Goal: Task Accomplishment & Management: Use online tool/utility

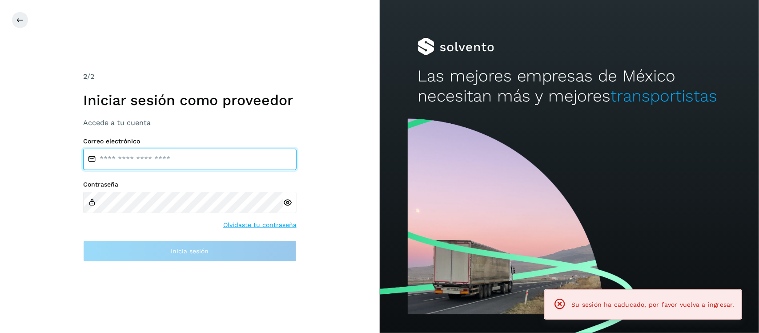
type input "**********"
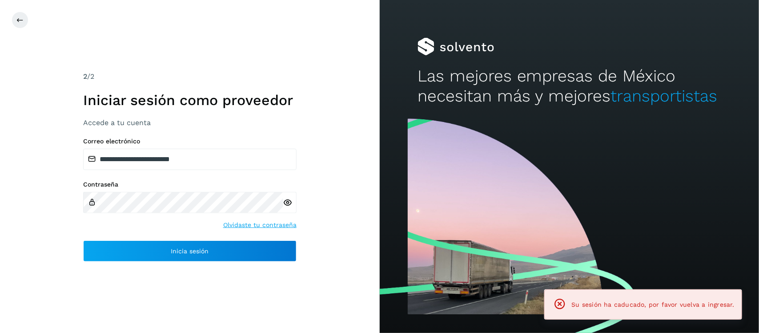
click at [290, 203] on icon at bounding box center [287, 202] width 9 height 9
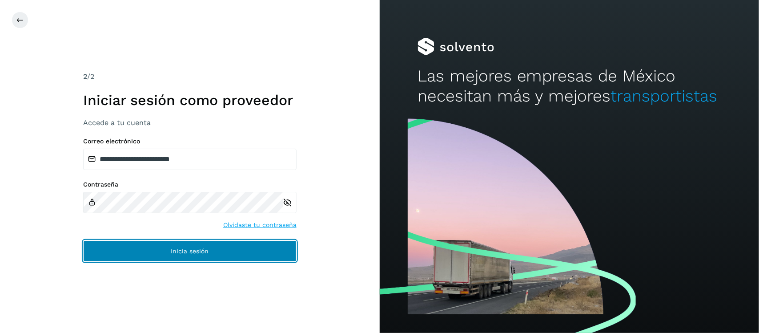
click at [196, 251] on span "Inicia sesión" at bounding box center [190, 251] width 38 height 6
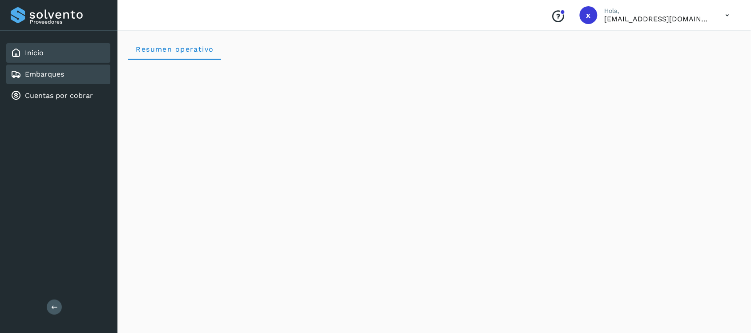
click at [51, 70] on link "Embarques" at bounding box center [44, 74] width 39 height 8
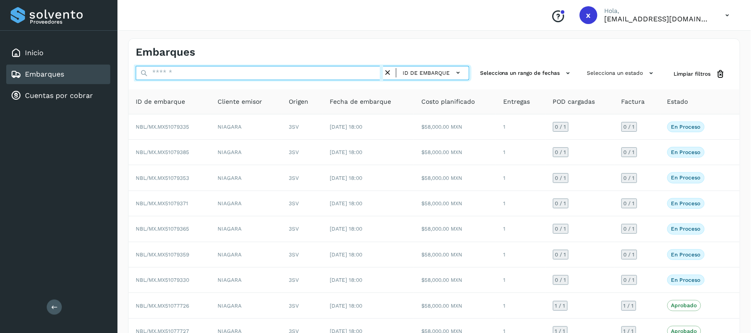
click at [217, 68] on input "text" at bounding box center [259, 73] width 247 height 14
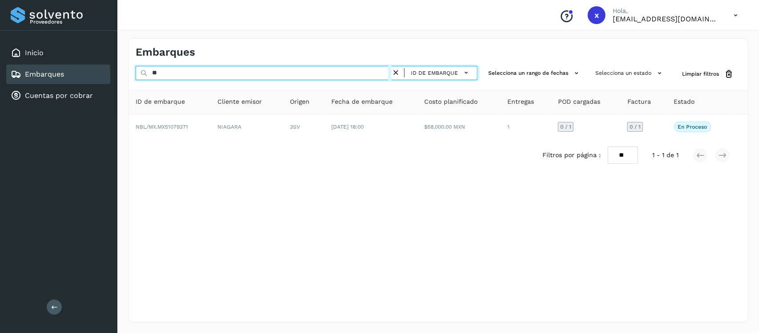
type input "*"
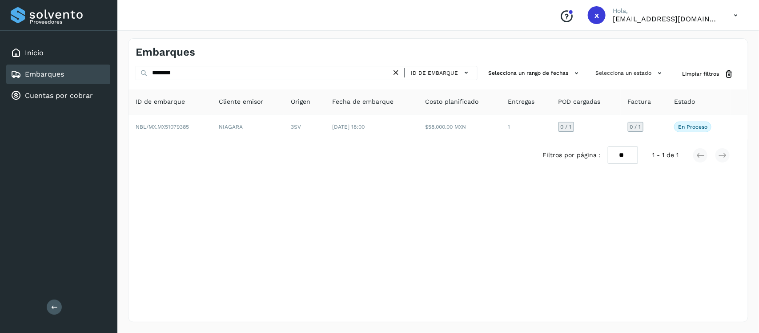
click at [49, 76] on link "Embarques" at bounding box center [44, 74] width 39 height 8
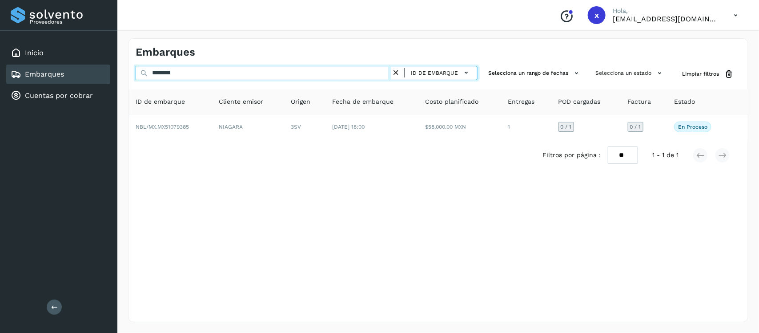
click at [209, 76] on input "********" at bounding box center [264, 73] width 256 height 14
type input "*"
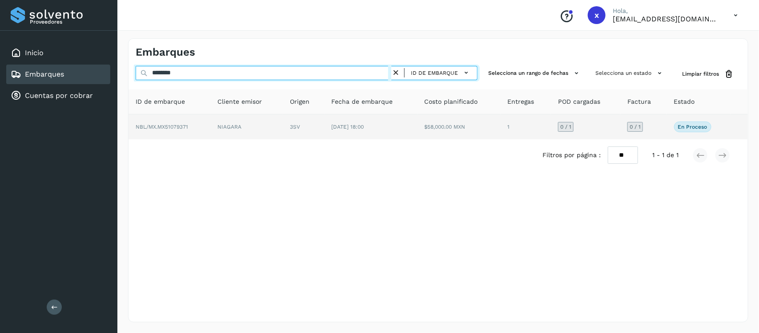
type input "********"
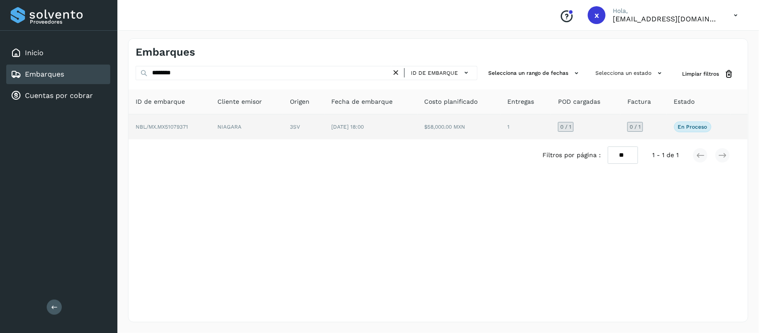
click at [176, 126] on span "NBL/MX.MX51079371" at bounding box center [162, 127] width 52 height 6
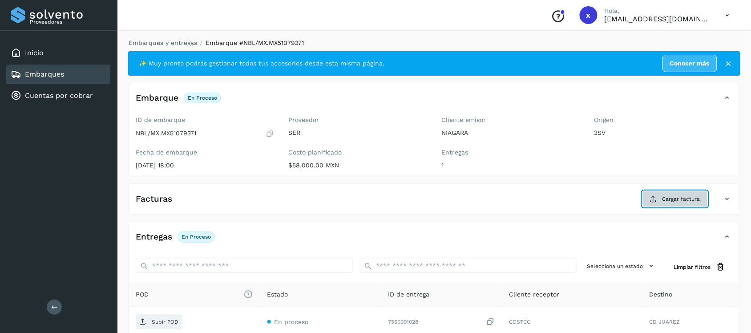
click at [672, 201] on span "Cargar factura" at bounding box center [681, 199] width 38 height 8
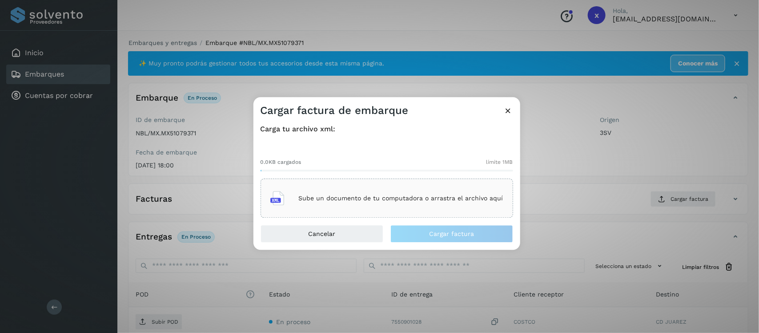
click at [391, 194] on div "Sube un documento de tu computadora o arrastra el archivo aquí" at bounding box center [386, 198] width 233 height 24
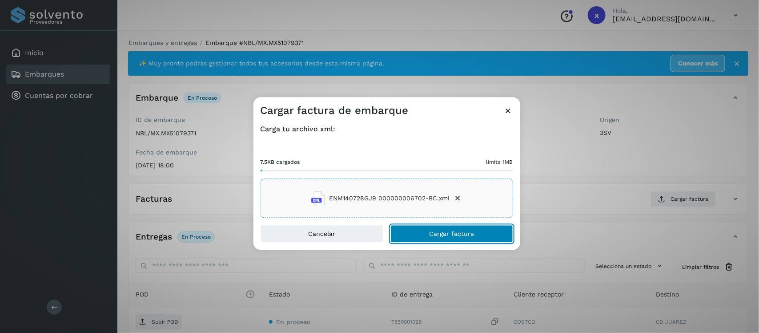
click at [450, 237] on span "Cargar factura" at bounding box center [451, 234] width 45 height 6
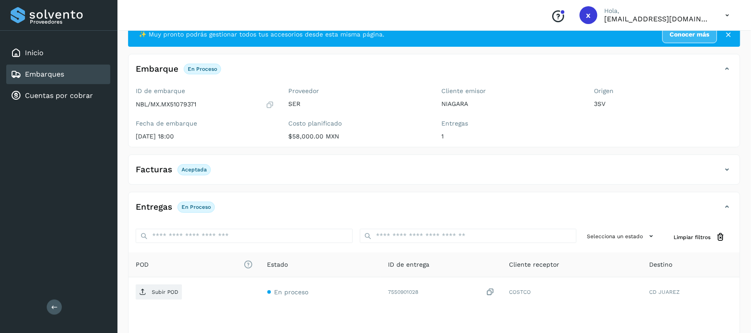
scroll to position [56, 0]
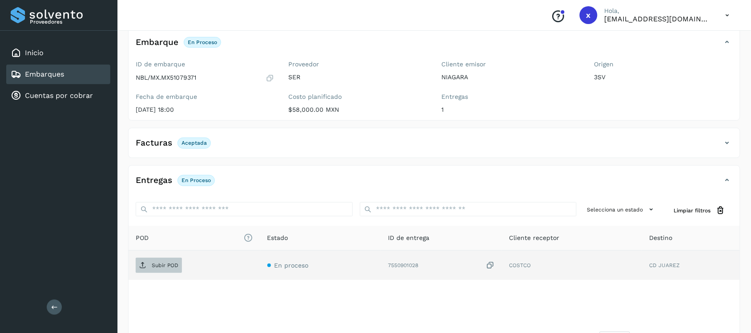
click at [158, 269] on span "Subir POD" at bounding box center [159, 265] width 46 height 14
click at [57, 72] on link "Embarques" at bounding box center [44, 74] width 39 height 8
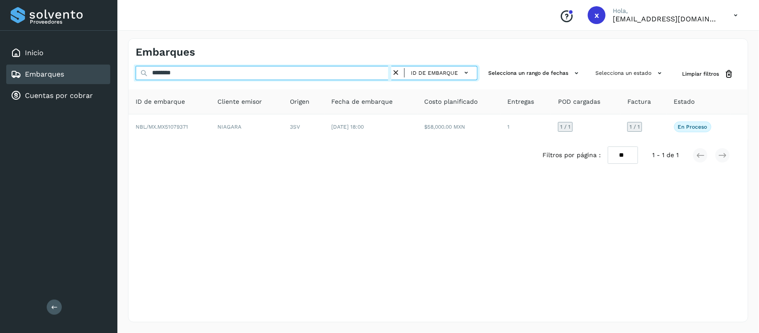
click at [220, 77] on input "********" at bounding box center [264, 73] width 256 height 14
type input "*"
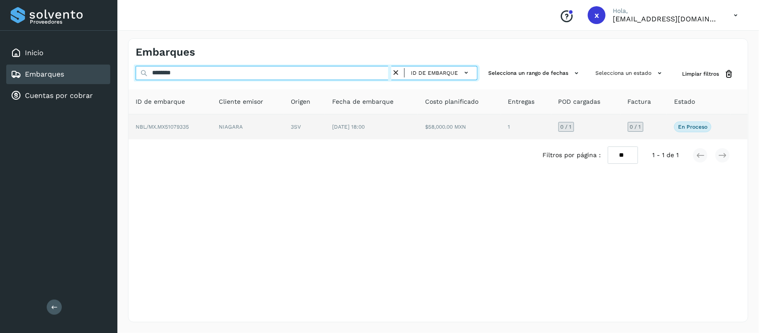
type input "********"
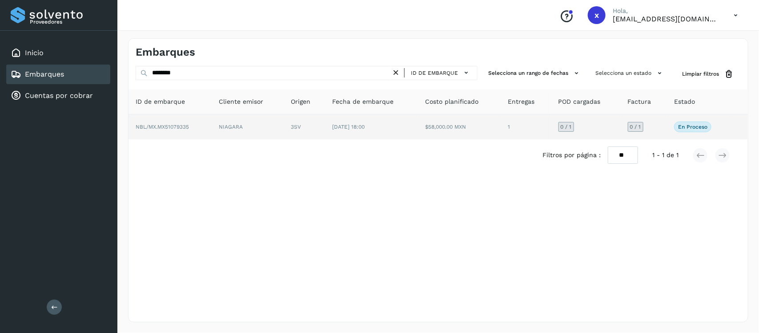
click at [189, 123] on td "NBL/MX.MX51079335" at bounding box center [170, 126] width 83 height 25
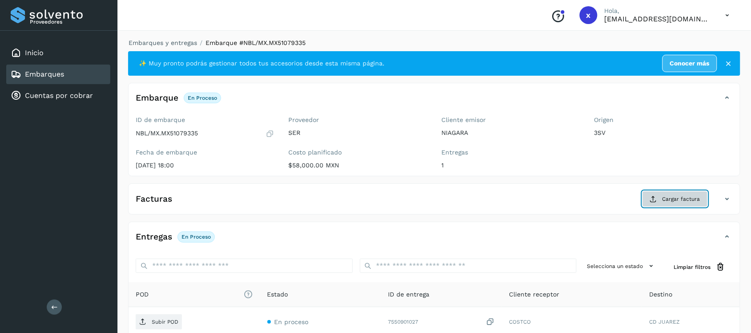
click at [666, 195] on span "Cargar factura" at bounding box center [681, 199] width 38 height 8
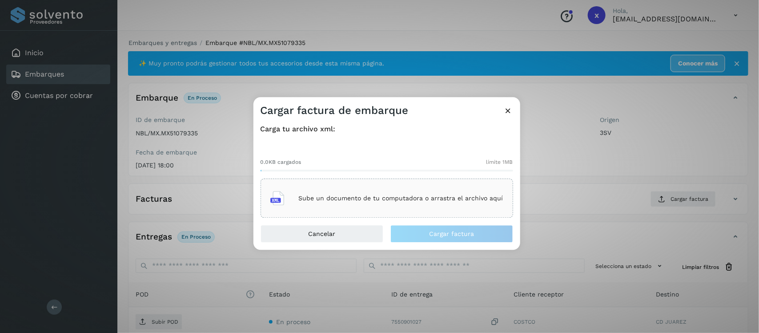
click at [431, 199] on p "Sube un documento de tu computadora o arrastra el archivo aquí" at bounding box center [401, 198] width 205 height 8
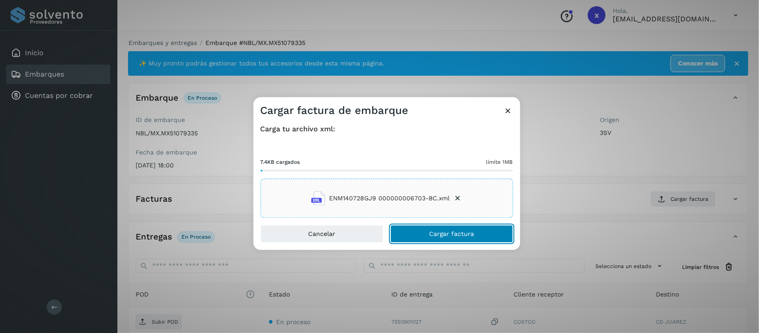
click at [460, 235] on span "Cargar factura" at bounding box center [451, 234] width 45 height 6
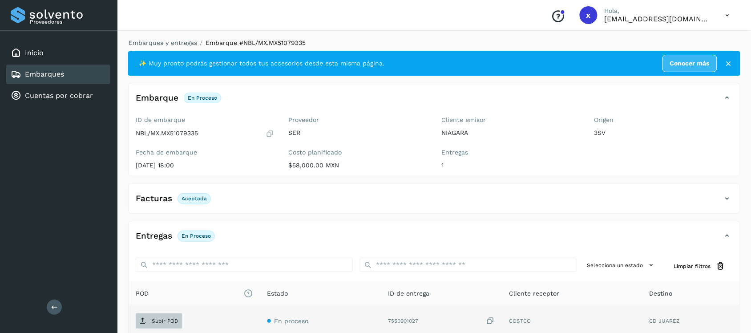
click at [167, 318] on p "Subir POD" at bounding box center [165, 321] width 27 height 6
click at [60, 72] on link "Embarques" at bounding box center [44, 74] width 39 height 8
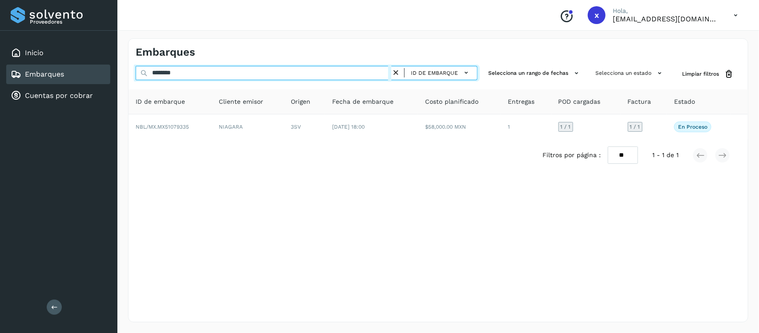
click at [192, 75] on input "********" at bounding box center [264, 73] width 256 height 14
type input "*"
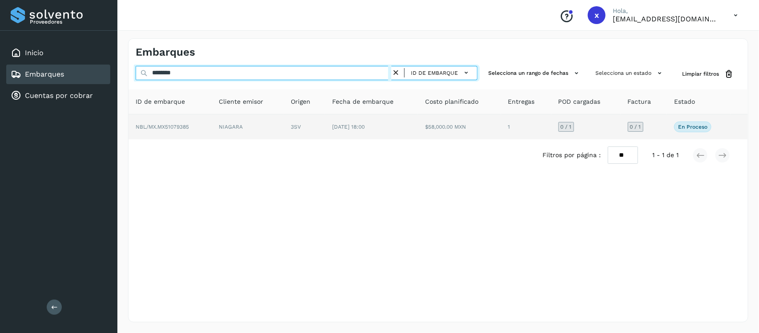
type input "********"
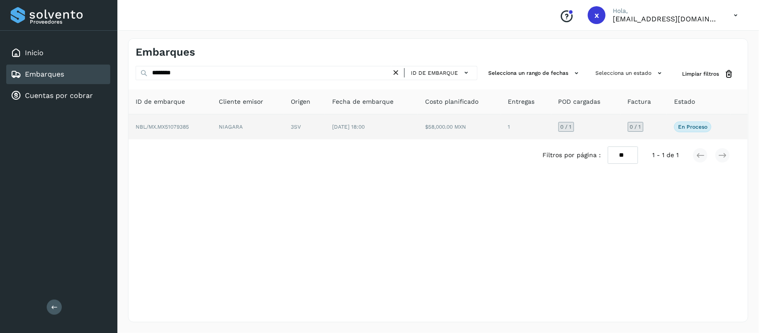
click at [177, 129] on span "NBL/MX.MX51079385" at bounding box center [162, 127] width 53 height 6
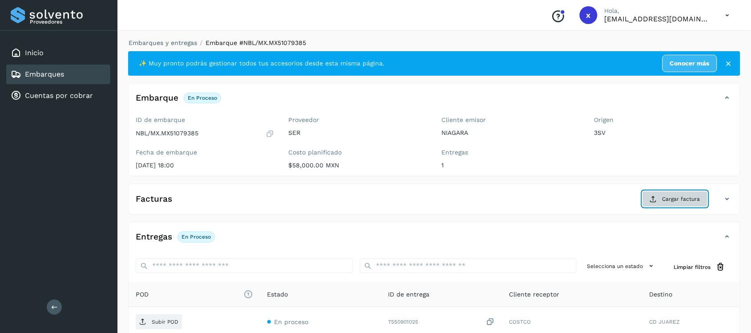
click at [676, 198] on span "Cargar factura" at bounding box center [681, 199] width 38 height 8
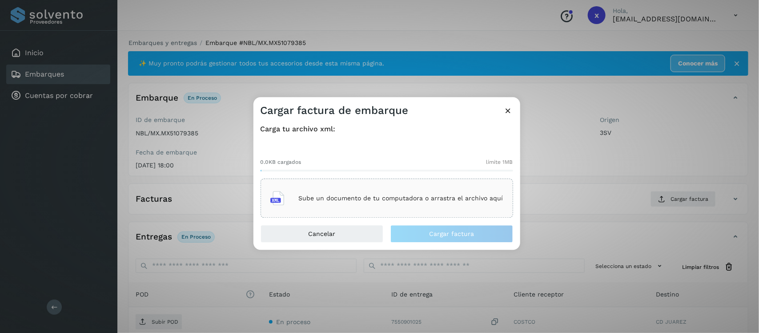
click at [446, 198] on p "Sube un documento de tu computadora o arrastra el archivo aquí" at bounding box center [401, 198] width 205 height 8
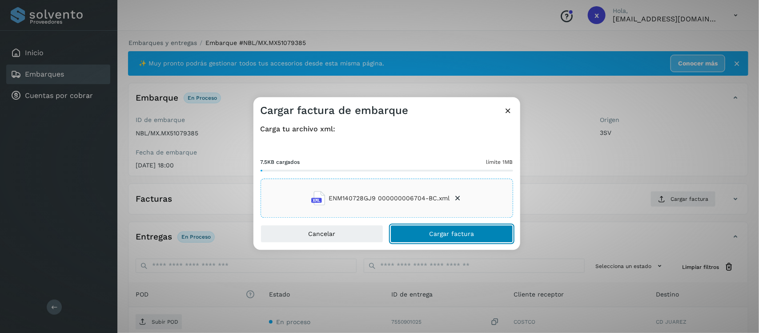
click at [479, 233] on button "Cargar factura" at bounding box center [451, 234] width 123 height 18
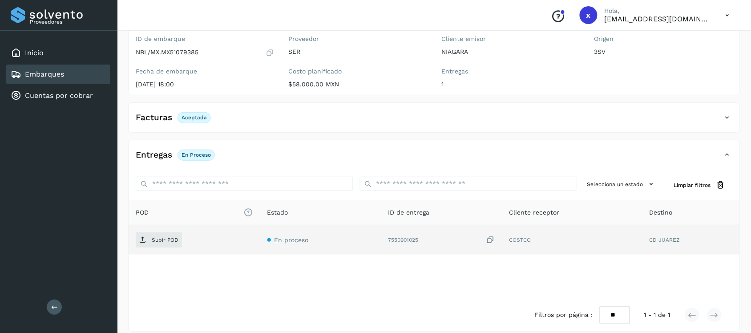
scroll to position [90, 0]
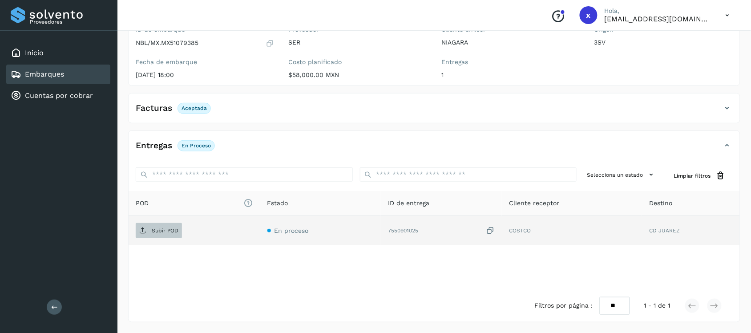
click at [165, 230] on p "Subir POD" at bounding box center [165, 230] width 27 height 6
click at [54, 74] on link "Embarques" at bounding box center [44, 74] width 39 height 8
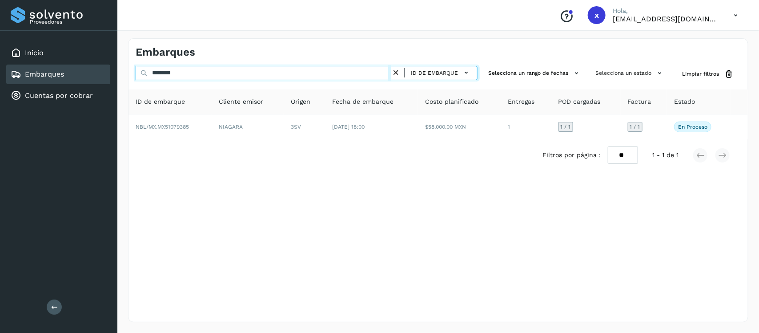
click at [201, 74] on input "********" at bounding box center [264, 73] width 256 height 14
type input "*"
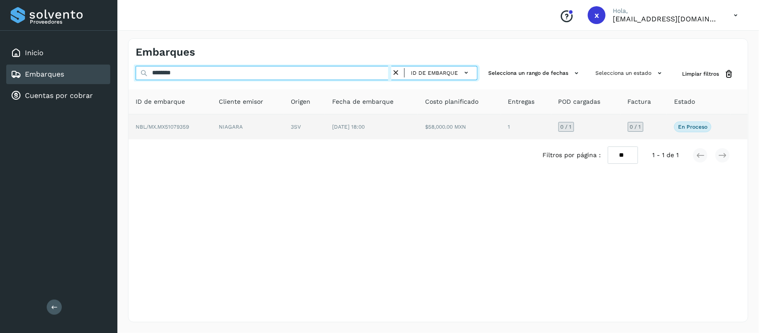
type input "********"
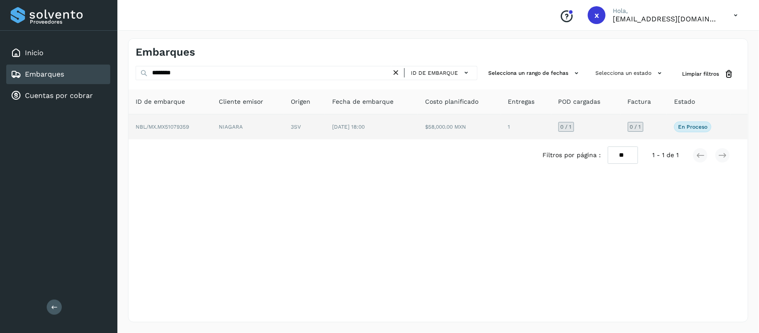
click at [174, 127] on span "NBL/MX.MX51079359" at bounding box center [162, 127] width 53 height 6
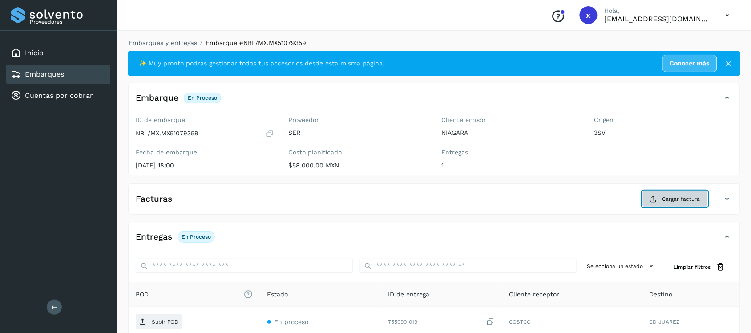
click at [672, 198] on span "Cargar factura" at bounding box center [681, 199] width 38 height 8
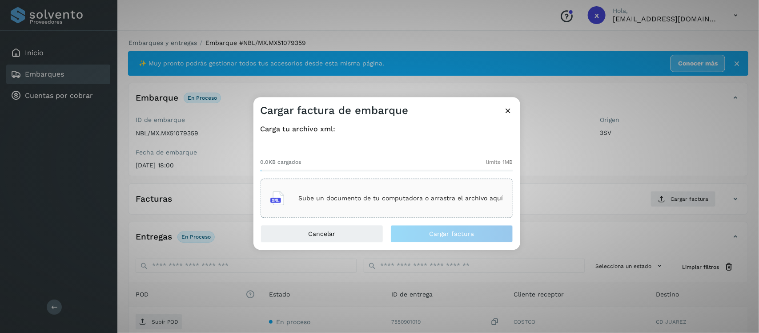
click at [370, 199] on p "Sube un documento de tu computadora o arrastra el archivo aquí" at bounding box center [401, 198] width 205 height 8
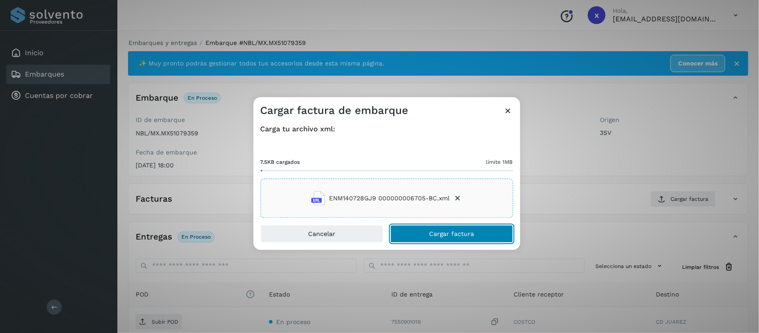
click at [466, 233] on span "Cargar factura" at bounding box center [451, 234] width 45 height 6
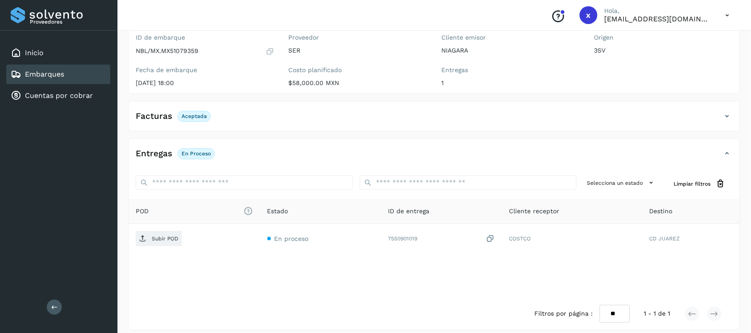
scroll to position [90, 0]
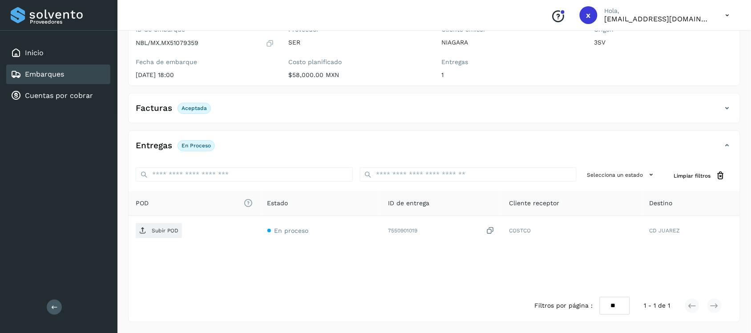
click at [724, 109] on icon at bounding box center [727, 108] width 11 height 11
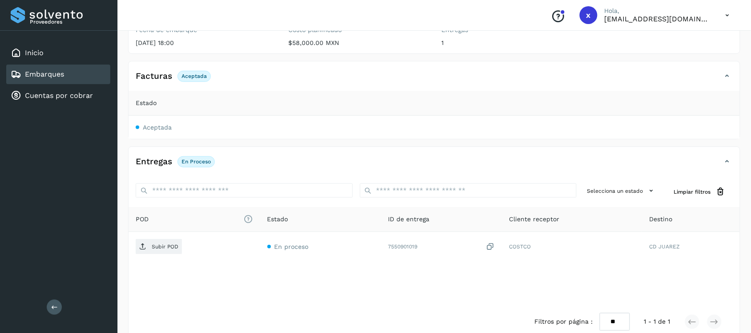
scroll to position [138, 0]
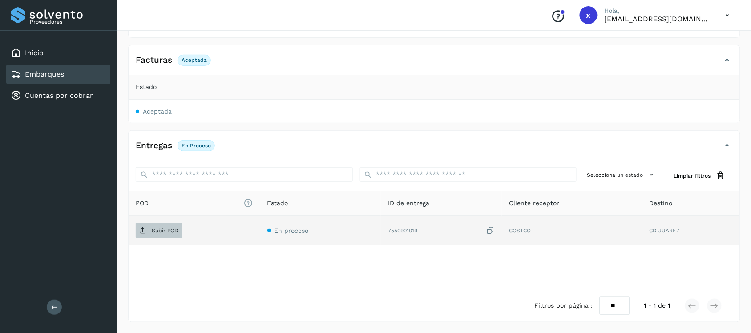
click at [172, 231] on p "Subir POD" at bounding box center [165, 230] width 27 height 6
click at [149, 109] on span "Aceptada" at bounding box center [157, 111] width 29 height 7
click at [63, 73] on link "Embarques" at bounding box center [44, 74] width 39 height 8
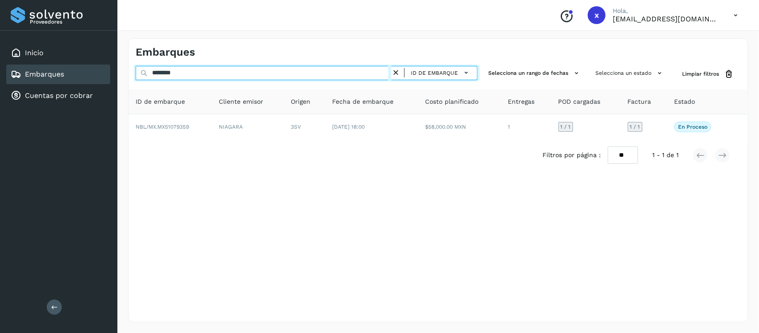
click at [218, 69] on input "********" at bounding box center [264, 73] width 256 height 14
type input "*"
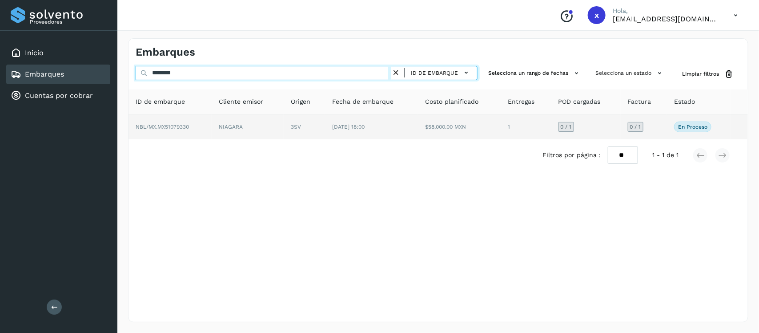
type input "********"
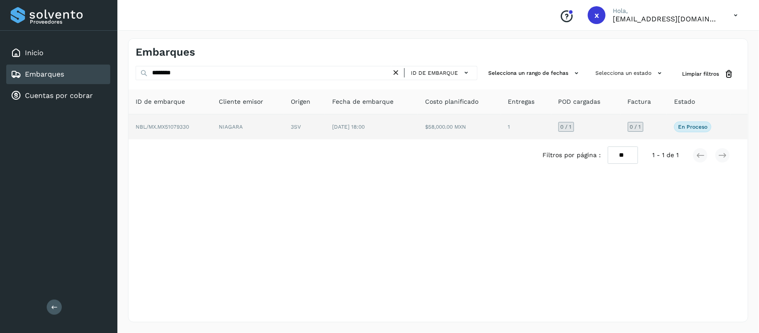
click at [178, 128] on span "NBL/MX.MX51079330" at bounding box center [162, 127] width 53 height 6
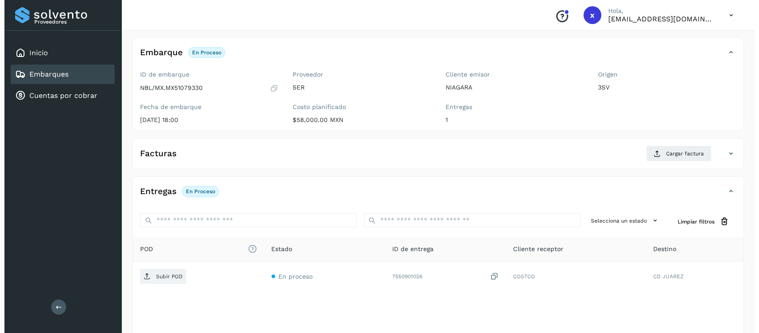
scroll to position [92, 0]
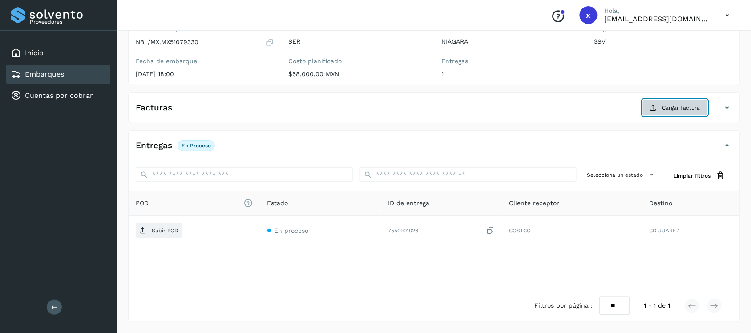
click at [679, 106] on span "Cargar factura" at bounding box center [681, 108] width 38 height 8
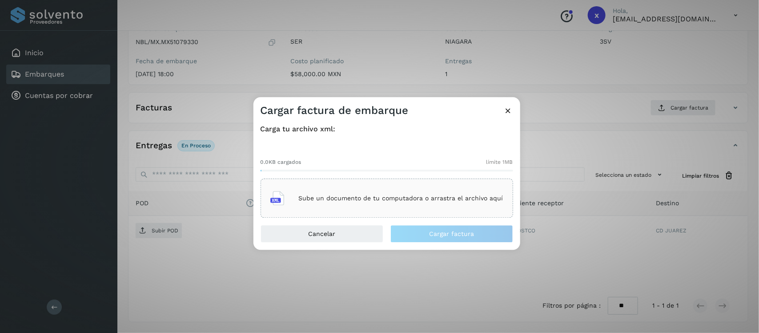
click at [395, 200] on p "Sube un documento de tu computadora o arrastra el archivo aquí" at bounding box center [401, 198] width 205 height 8
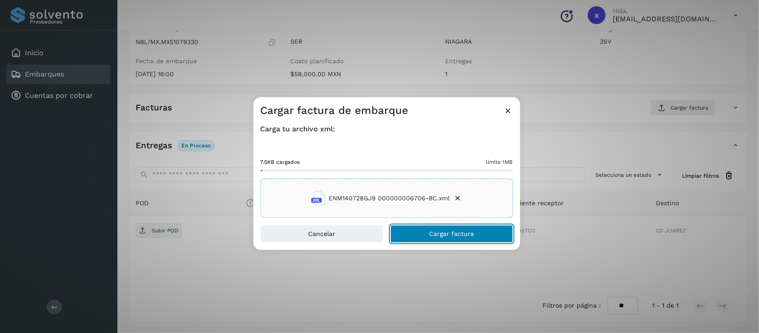
click at [446, 234] on span "Cargar factura" at bounding box center [451, 234] width 45 height 6
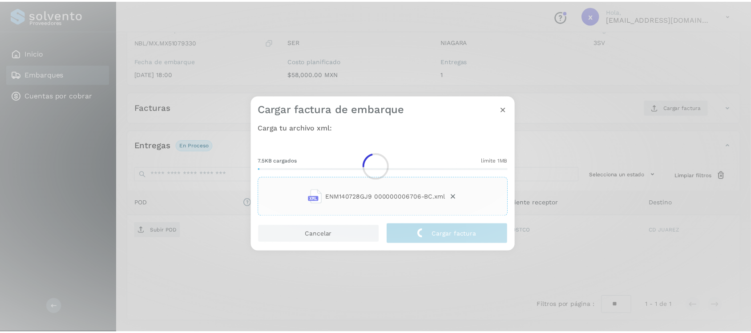
scroll to position [90, 0]
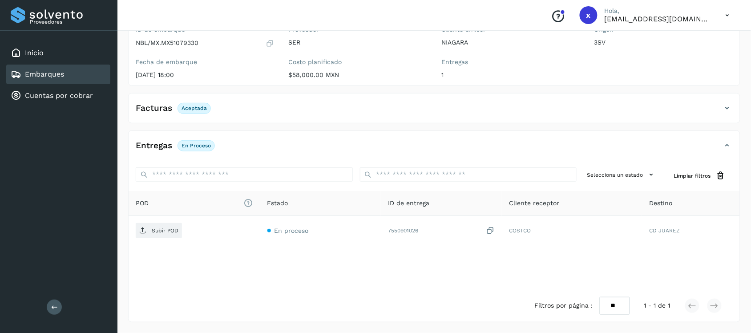
click at [727, 105] on icon at bounding box center [727, 108] width 11 height 11
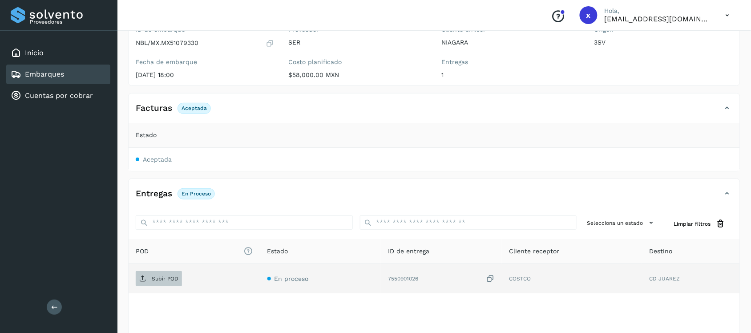
click at [154, 281] on p "Subir POD" at bounding box center [165, 278] width 27 height 6
